Goal: Task Accomplishment & Management: Complete application form

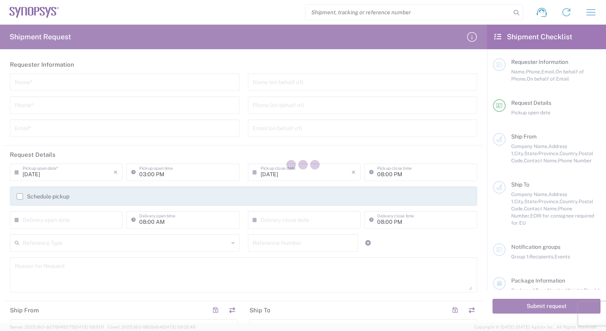
type input "[GEOGRAPHIC_DATA]"
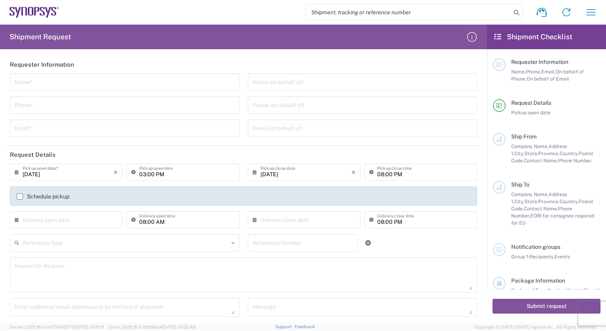
click at [346, 14] on input "search" at bounding box center [408, 12] width 206 height 15
paste input "56743472"
type input "56743472"
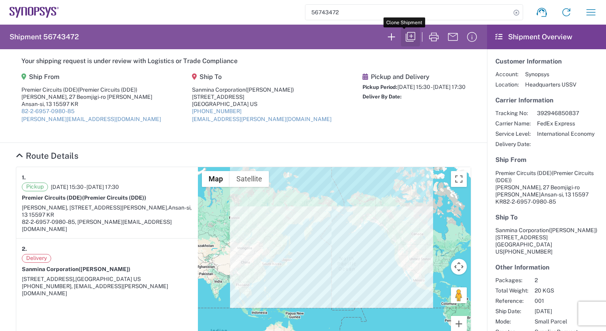
click at [405, 35] on icon "button" at bounding box center [410, 37] width 13 height 13
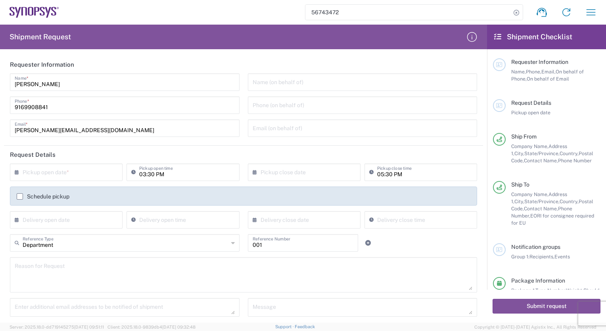
type input "Gyeonggi-do"
type input "Your Packaging"
type input "[US_STATE]"
type input "Ex Works"
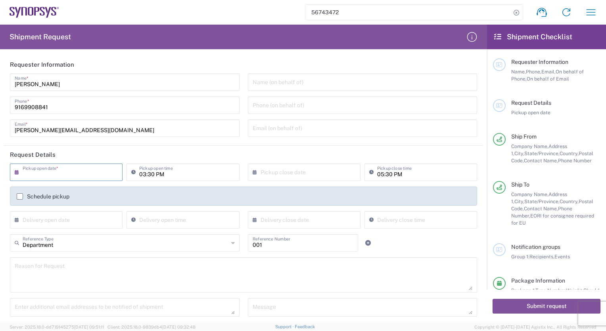
click at [44, 171] on input "text" at bounding box center [68, 172] width 91 height 14
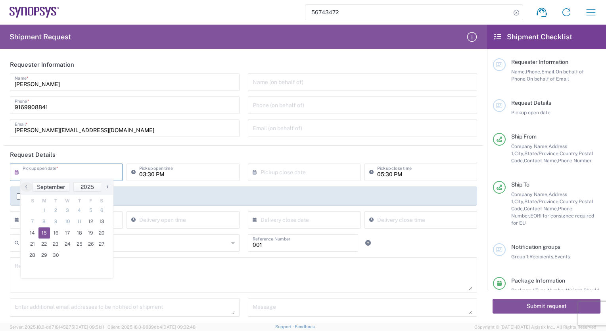
click at [46, 230] on span "15" at bounding box center [44, 232] width 12 height 11
type input "[DATE]"
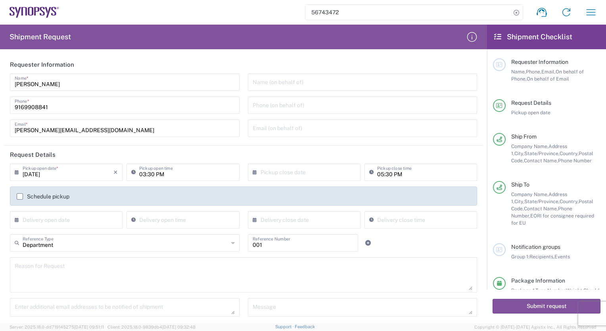
click at [160, 175] on input "03:30 PM" at bounding box center [186, 172] width 95 height 14
click at [165, 173] on input "03:30 PM" at bounding box center [186, 172] width 95 height 14
click at [143, 175] on input "03:30 am" at bounding box center [186, 172] width 95 height 14
type input "10:30 AM"
click at [278, 173] on input "text" at bounding box center [306, 172] width 91 height 14
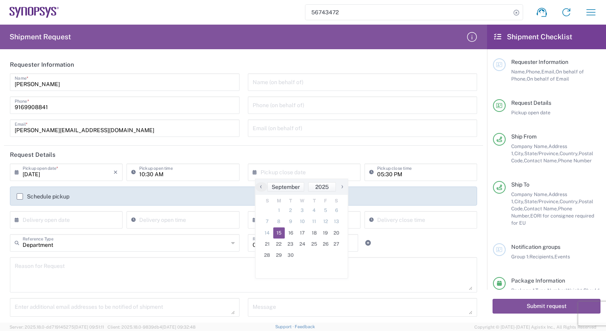
click at [278, 232] on span "15" at bounding box center [279, 232] width 12 height 11
type input "[DATE]"
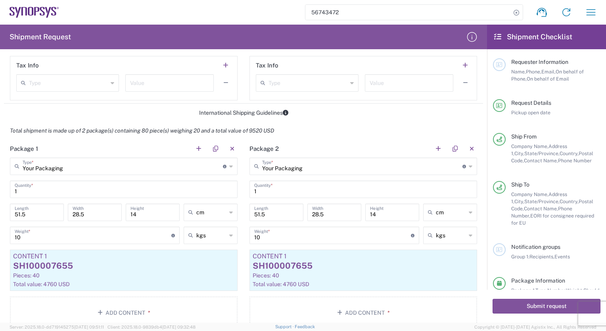
scroll to position [561, 0]
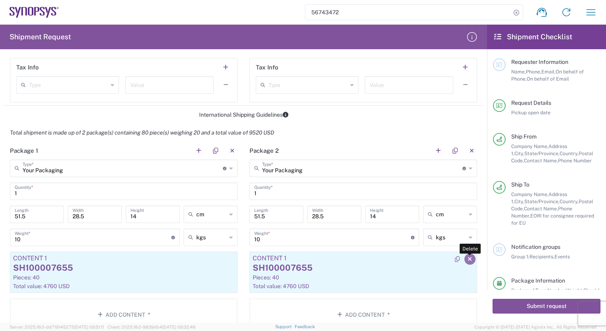
click at [468, 258] on icon "button" at bounding box center [470, 259] width 4 height 6
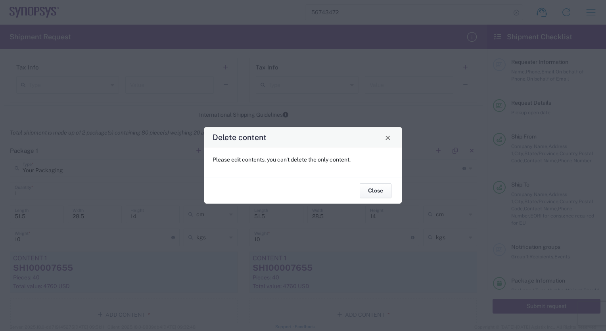
click at [376, 195] on button "Close" at bounding box center [376, 190] width 32 height 15
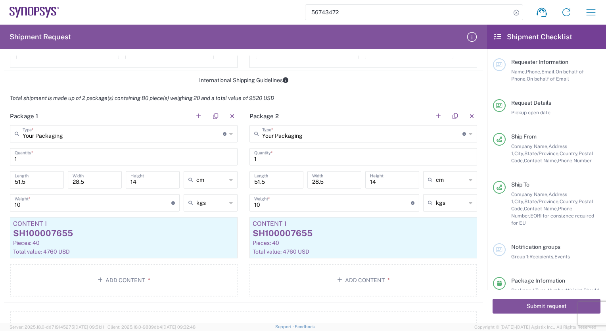
scroll to position [595, 0]
click at [148, 232] on div "SH100007655" at bounding box center [123, 234] width 221 height 12
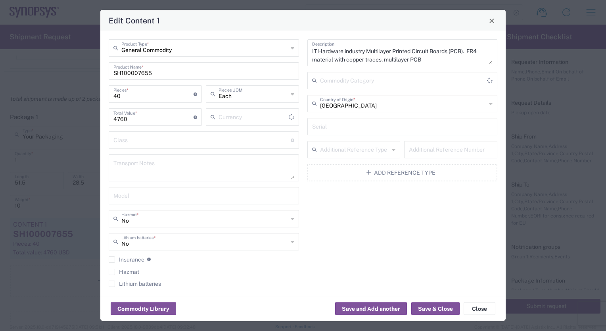
type input "US Dollar"
drag, startPoint x: 176, startPoint y: 70, endPoint x: 106, endPoint y: 78, distance: 70.6
click at [106, 78] on div "General Commodity Product Type * SH100007655 Product Name * 40 Pieces * Number …" at bounding box center [204, 165] width 199 height 253
paste input "1 R0.0"
type input "SH100007651 R0.0"
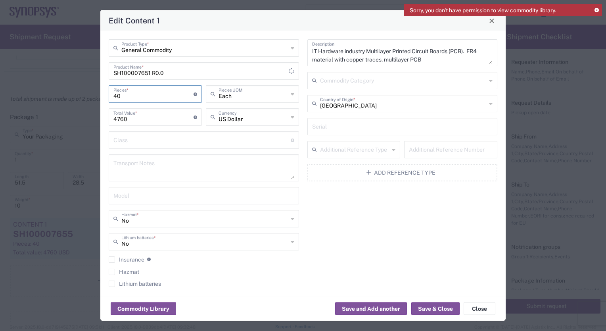
click at [128, 97] on input "40" at bounding box center [153, 93] width 80 height 14
type input "2"
type input "238"
type input "20"
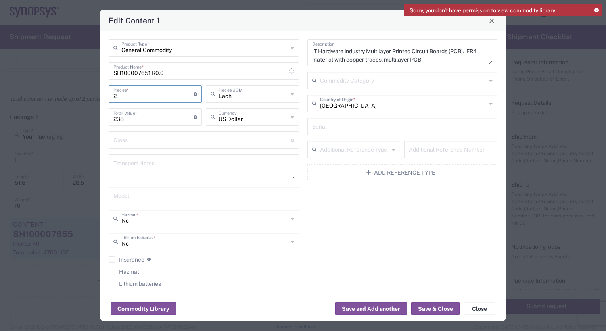
type input "2380"
type input "20"
drag, startPoint x: 131, startPoint y: 118, endPoint x: 109, endPoint y: 120, distance: 21.1
click at [109, 120] on div "2380 Total Value * Total value of all the pieces" at bounding box center [155, 116] width 93 height 17
type input "8760"
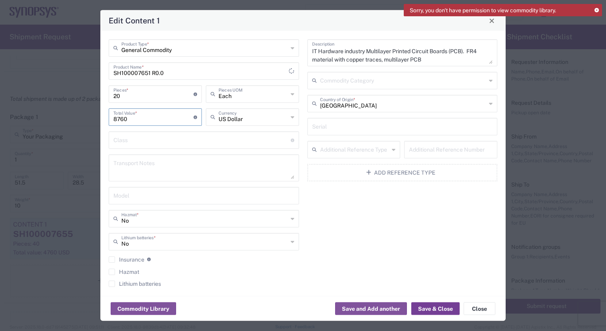
click at [426, 309] on button "Save & Close" at bounding box center [435, 308] width 48 height 13
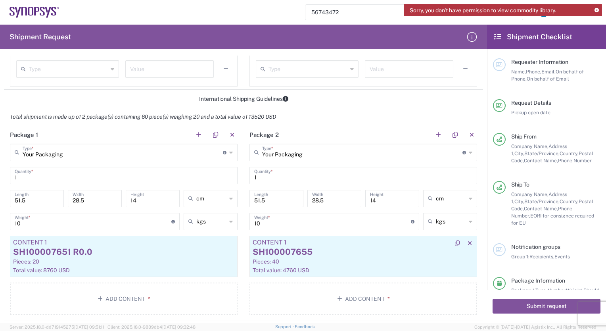
scroll to position [578, 0]
click at [466, 132] on button "button" at bounding box center [471, 134] width 11 height 11
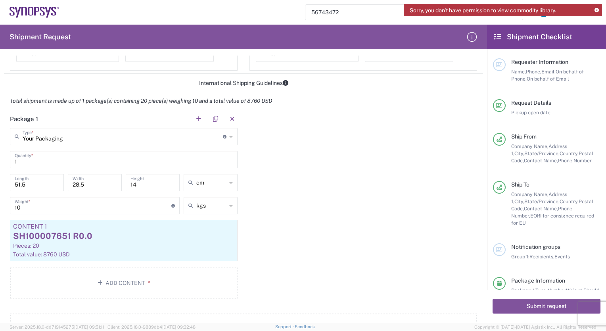
scroll to position [596, 0]
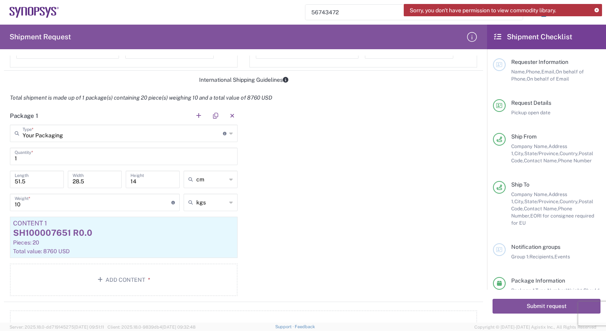
click at [36, 156] on input "1" at bounding box center [124, 156] width 218 height 14
type input "2"
drag, startPoint x: 31, startPoint y: 179, endPoint x: 10, endPoint y: 181, distance: 21.5
click at [10, 181] on div "51.5 Length" at bounding box center [37, 179] width 54 height 17
type input "35.5"
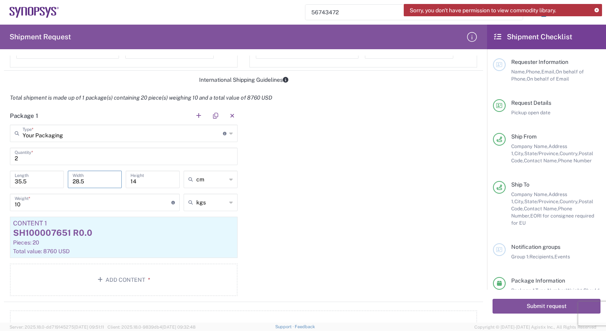
drag, startPoint x: 89, startPoint y: 181, endPoint x: 67, endPoint y: 181, distance: 22.2
click at [68, 181] on div "28.5 Width" at bounding box center [95, 179] width 54 height 17
type input "33.5"
click at [47, 203] on input "10" at bounding box center [93, 202] width 157 height 14
type input "12"
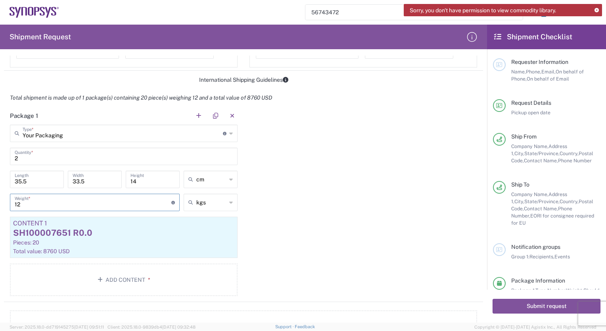
click at [318, 240] on div "Package 1 Your Packaging Type * Material used to package goods Your Packaging B…" at bounding box center [243, 204] width 479 height 195
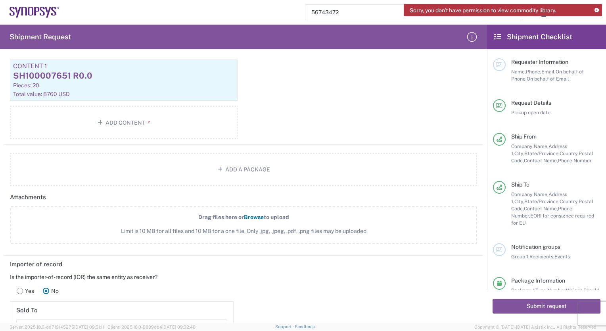
scroll to position [738, 0]
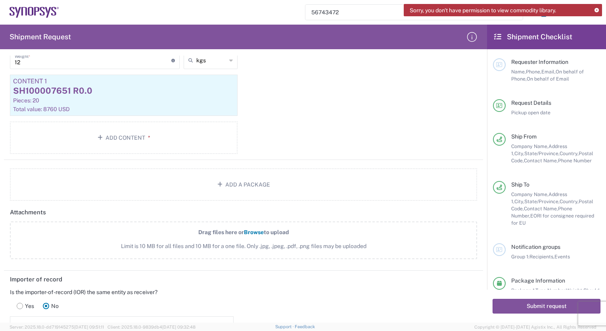
click at [246, 229] on span "Browse" at bounding box center [254, 232] width 20 height 6
click at [0, 0] on input "Drag files here or Browse to upload Limit is 10 MB for all files and 10 MB for …" at bounding box center [0, 0] width 0 height 0
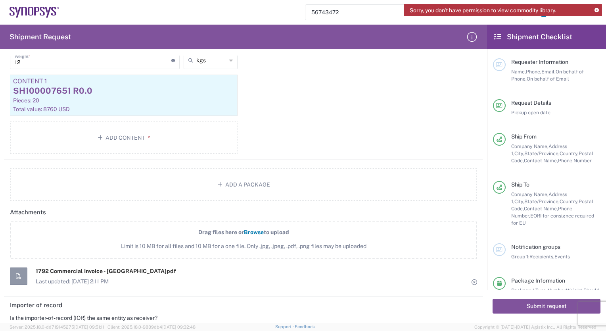
drag, startPoint x: 484, startPoint y: 187, endPoint x: 415, endPoint y: 154, distance: 76.5
click at [415, 154] on div "Package 1 Your Packaging Type * Material used to package goods Your Packaging B…" at bounding box center [243, 62] width 479 height 195
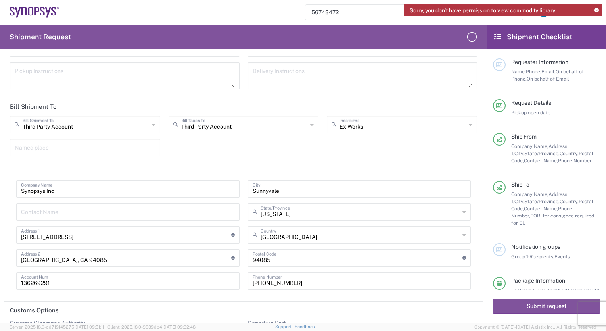
scroll to position [1446, 0]
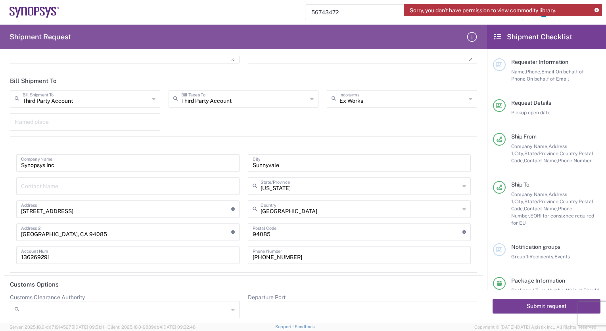
drag, startPoint x: 604, startPoint y: 221, endPoint x: 542, endPoint y: 307, distance: 105.9
click at [542, 307] on button "Submit request" at bounding box center [547, 306] width 108 height 15
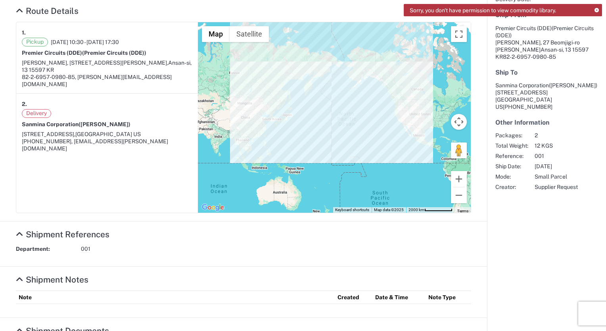
scroll to position [207, 0]
